Goal: Check status

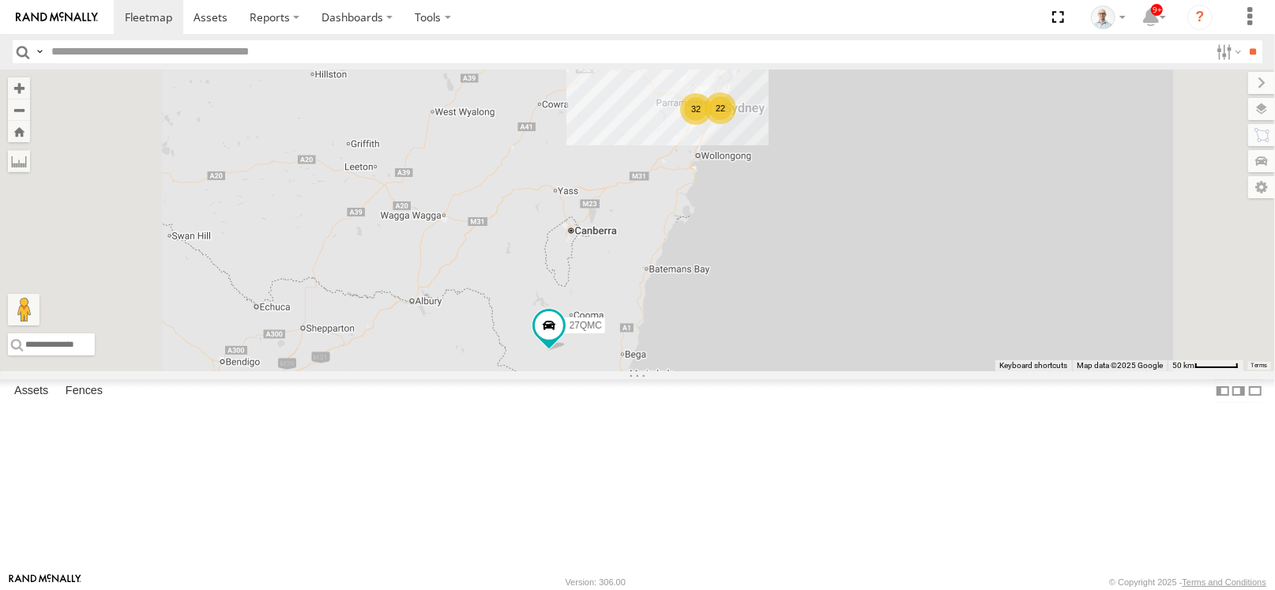
click at [712, 125] on div "32" at bounding box center [696, 109] width 32 height 32
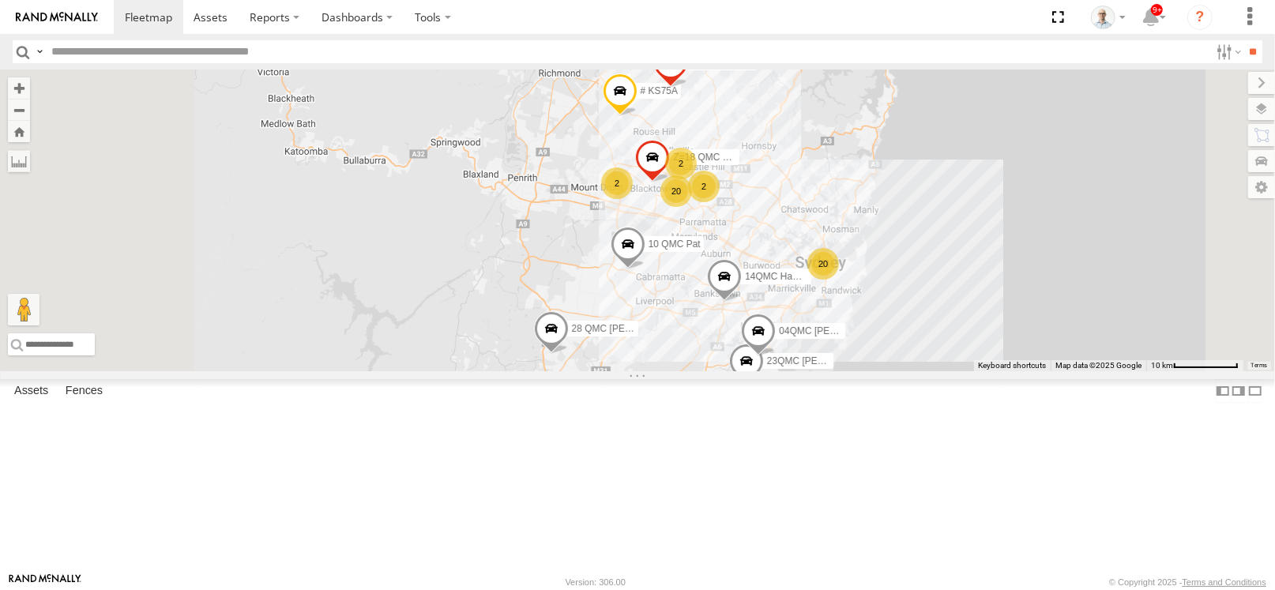
click at [692, 207] on div "20" at bounding box center [676, 191] width 32 height 32
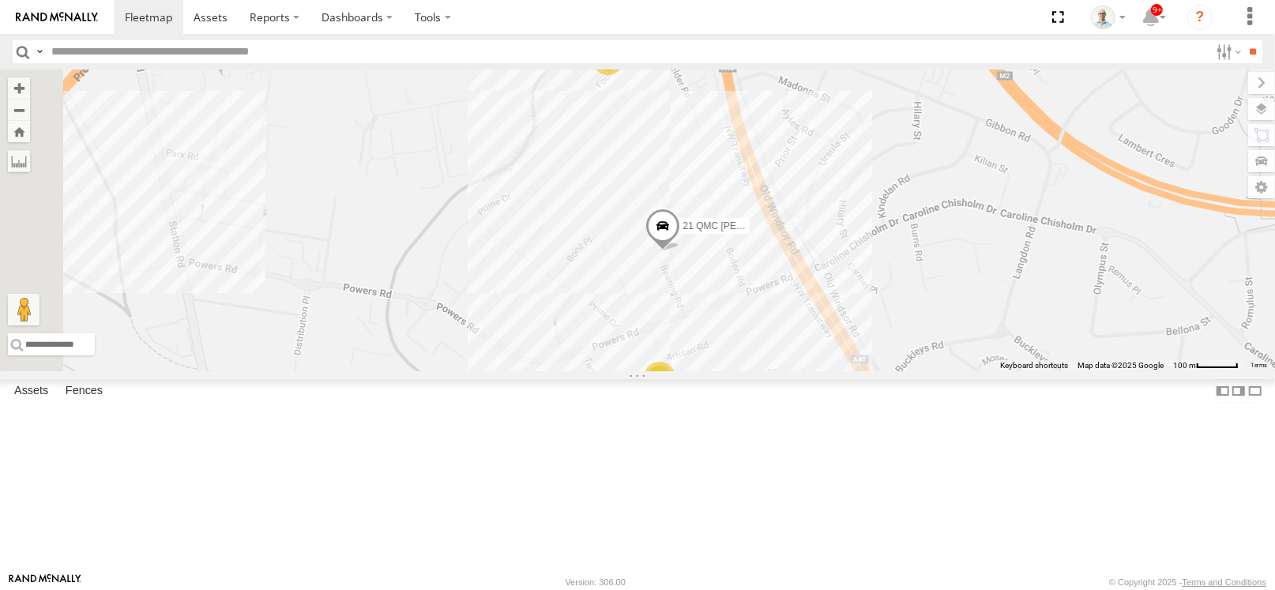
click at [675, 393] on div "9" at bounding box center [660, 378] width 32 height 32
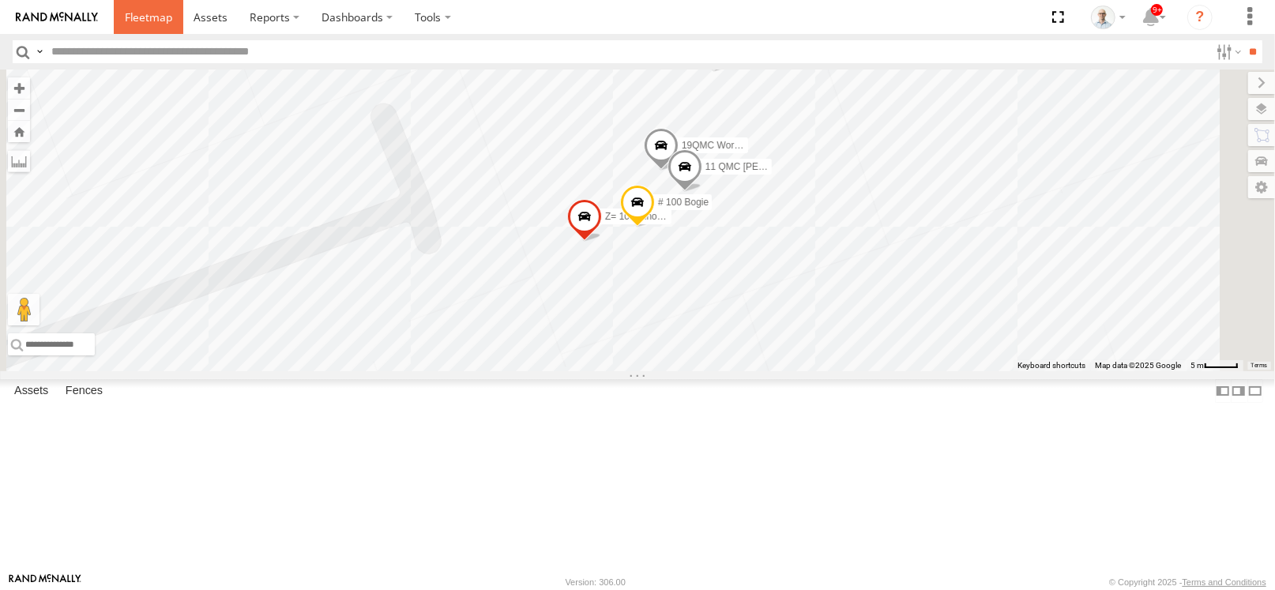
click at [144, 14] on span at bounding box center [148, 16] width 47 height 15
